Goal: Task Accomplishment & Management: Use online tool/utility

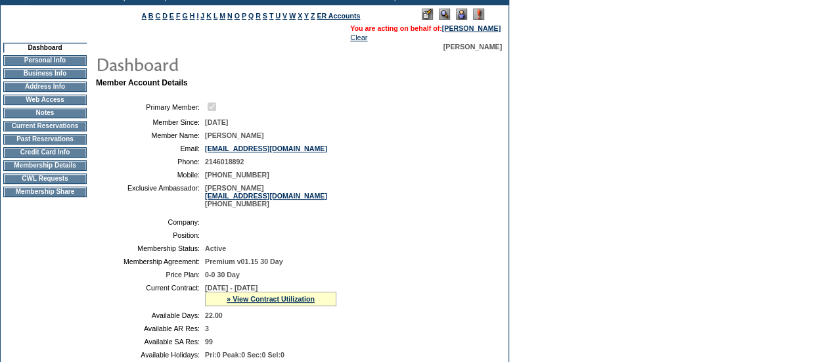
scroll to position [79, 0]
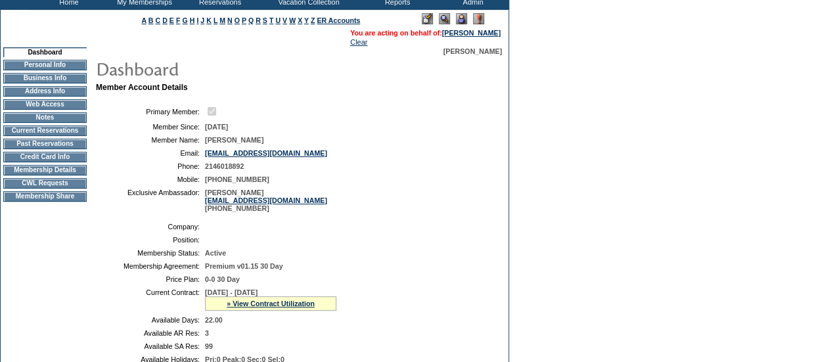
click at [55, 188] on td "CWL Requests" at bounding box center [44, 183] width 83 height 11
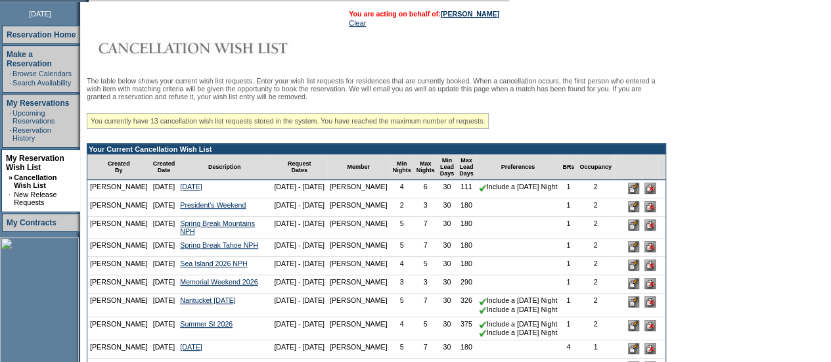
scroll to position [173, 0]
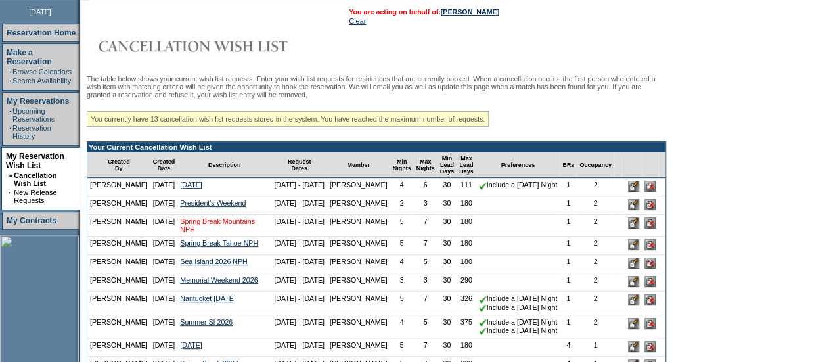
click at [180, 233] on link "Spring Break Mountains NPH" at bounding box center [217, 225] width 75 height 16
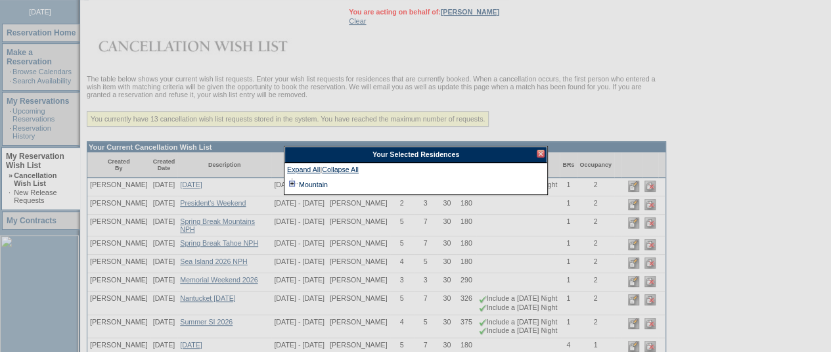
click at [291, 177] on td at bounding box center [292, 184] width 11 height 14
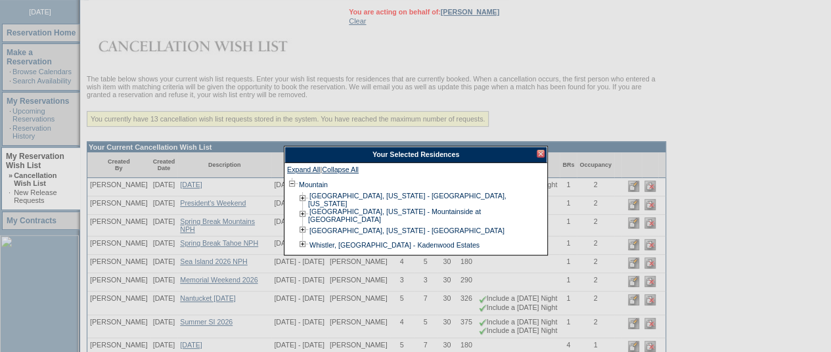
click at [539, 148] on div "Your Selected Residences" at bounding box center [416, 155] width 263 height 16
click at [536, 159] on div "Your Selected Residences" at bounding box center [416, 155] width 263 height 16
click at [540, 152] on div at bounding box center [541, 154] width 8 height 8
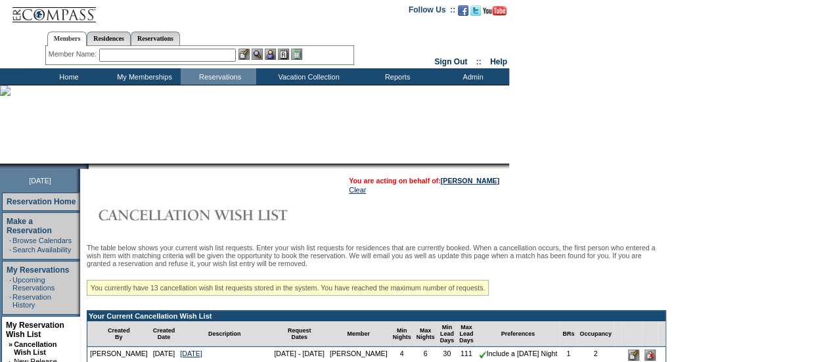
scroll to position [0, 0]
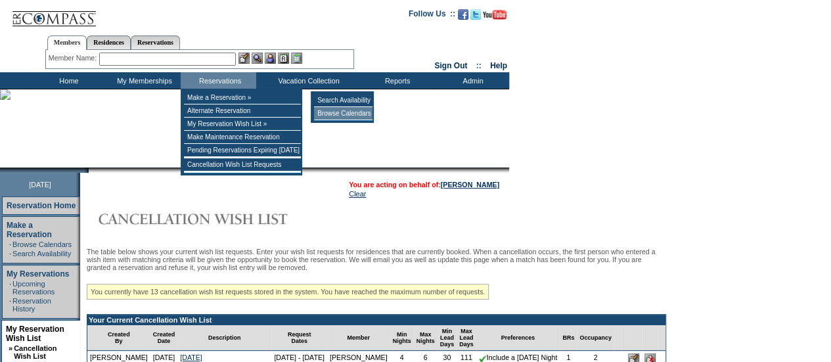
click at [318, 110] on td "Browse Calendars" at bounding box center [343, 113] width 58 height 13
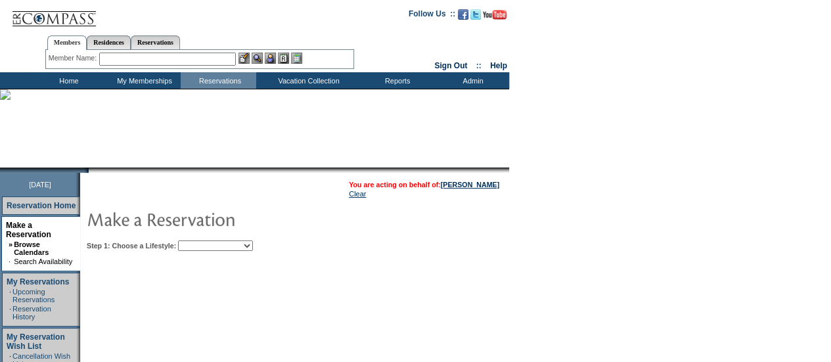
click at [251, 246] on select "Beach Leisure Metropolitan Mountain OIAL for Adventure OIAL for Couples OIAL fo…" at bounding box center [215, 245] width 75 height 11
select select "Metropolitan"
click at [200, 240] on select "Beach Leisure Metropolitan Mountain OIAL for Adventure OIAL for Couples OIAL fo…" at bounding box center [215, 245] width 75 height 11
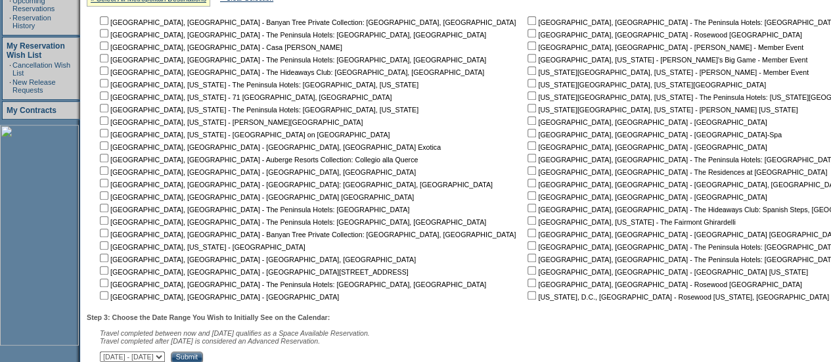
scroll to position [290, 0]
click at [108, 171] on input "checkbox" at bounding box center [104, 171] width 9 height 9
checkbox input "true"
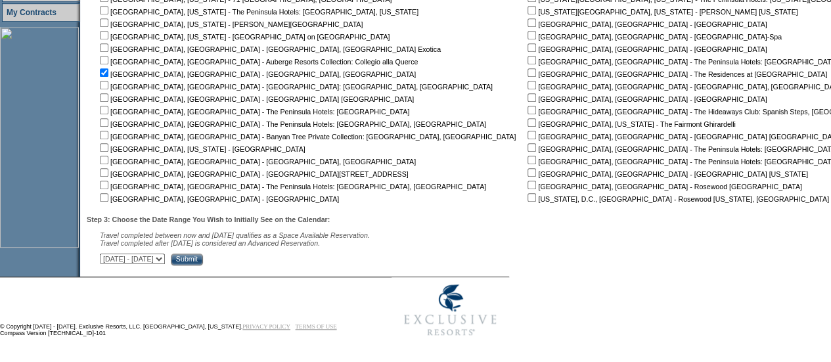
scroll to position [391, 0]
click at [165, 260] on select "September 2, 2025 - October 17, 2025 October 18, 2025 - December 1, 2025 Decemb…" at bounding box center [132, 259] width 65 height 11
select select "8/29/2026|10/12/2026"
click at [106, 254] on select "September 2, 2025 - October 17, 2025 October 18, 2025 - December 1, 2025 Decemb…" at bounding box center [132, 259] width 65 height 11
click at [203, 260] on input "Submit" at bounding box center [187, 260] width 32 height 12
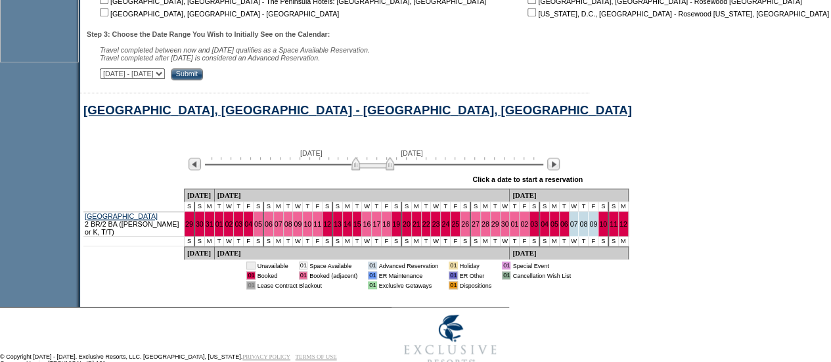
scroll to position [576, 0]
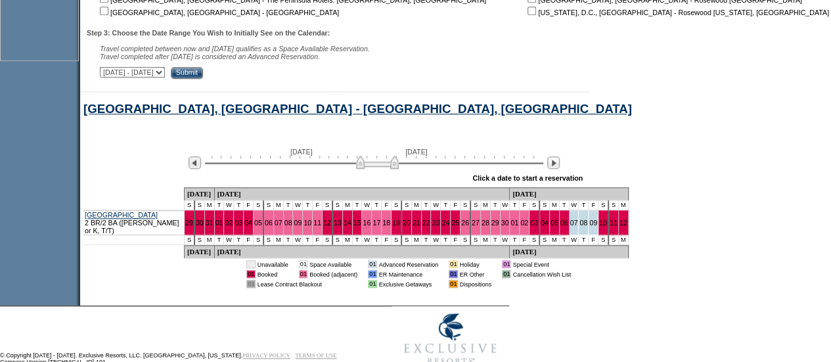
click at [399, 166] on img at bounding box center [377, 162] width 43 height 13
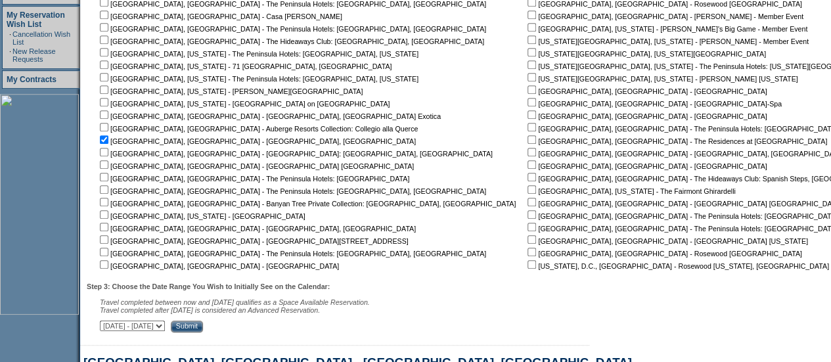
scroll to position [0, 0]
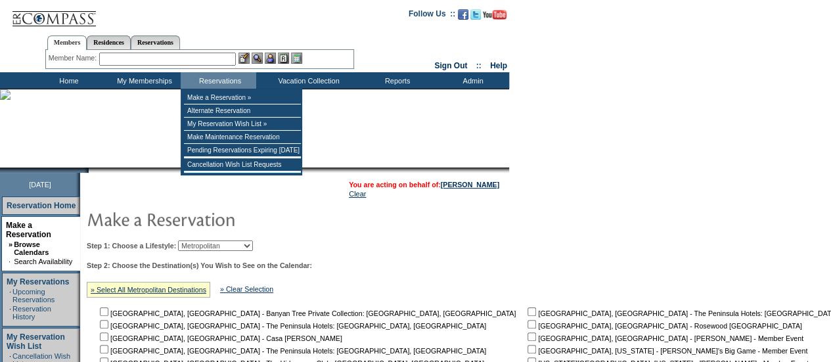
click at [253, 250] on select "Beach Leisure Metropolitan Mountain OIAL for Adventure OIAL for Couples OIAL fo…" at bounding box center [215, 245] width 75 height 11
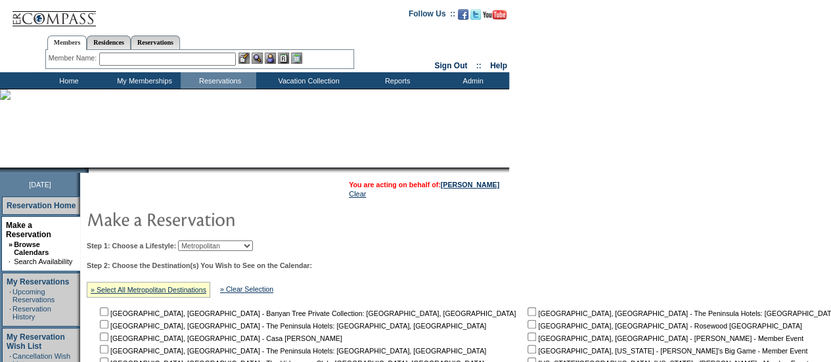
select select "Leisure"
click at [200, 240] on select "Beach Leisure Metropolitan Mountain OIAL for Adventure OIAL for Couples OIAL fo…" at bounding box center [215, 245] width 75 height 11
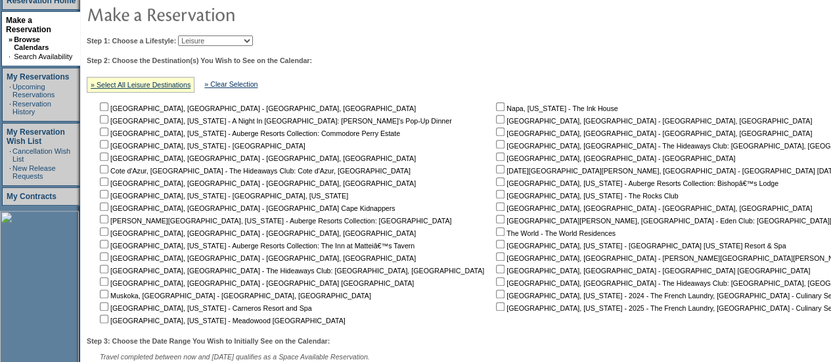
scroll to position [240, 0]
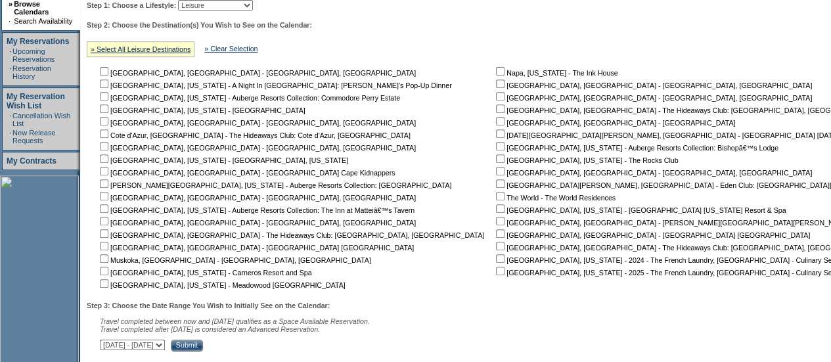
click at [108, 274] on input "checkbox" at bounding box center [104, 271] width 9 height 9
checkbox input "true"
click at [496, 73] on input "checkbox" at bounding box center [500, 71] width 9 height 9
checkbox input "true"
click at [203, 349] on input "Submit" at bounding box center [187, 346] width 32 height 12
